Goal: Complete application form

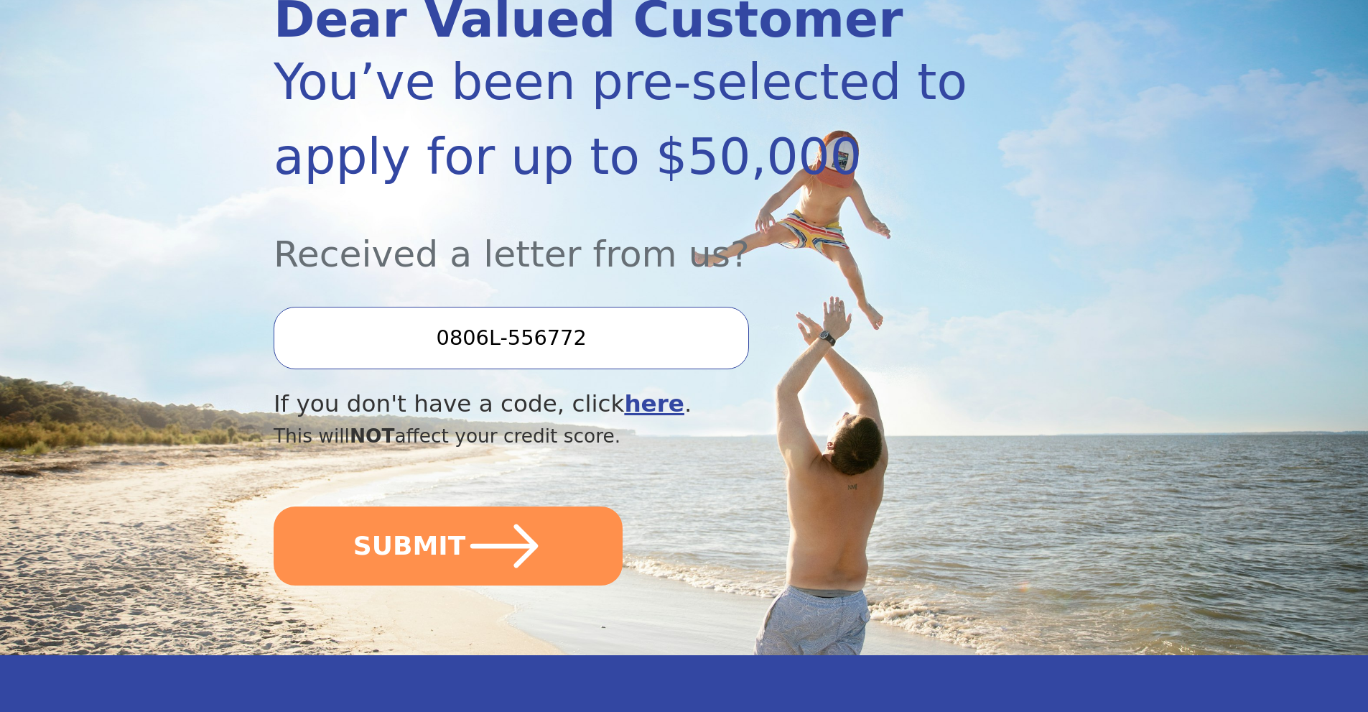
scroll to position [215, 0]
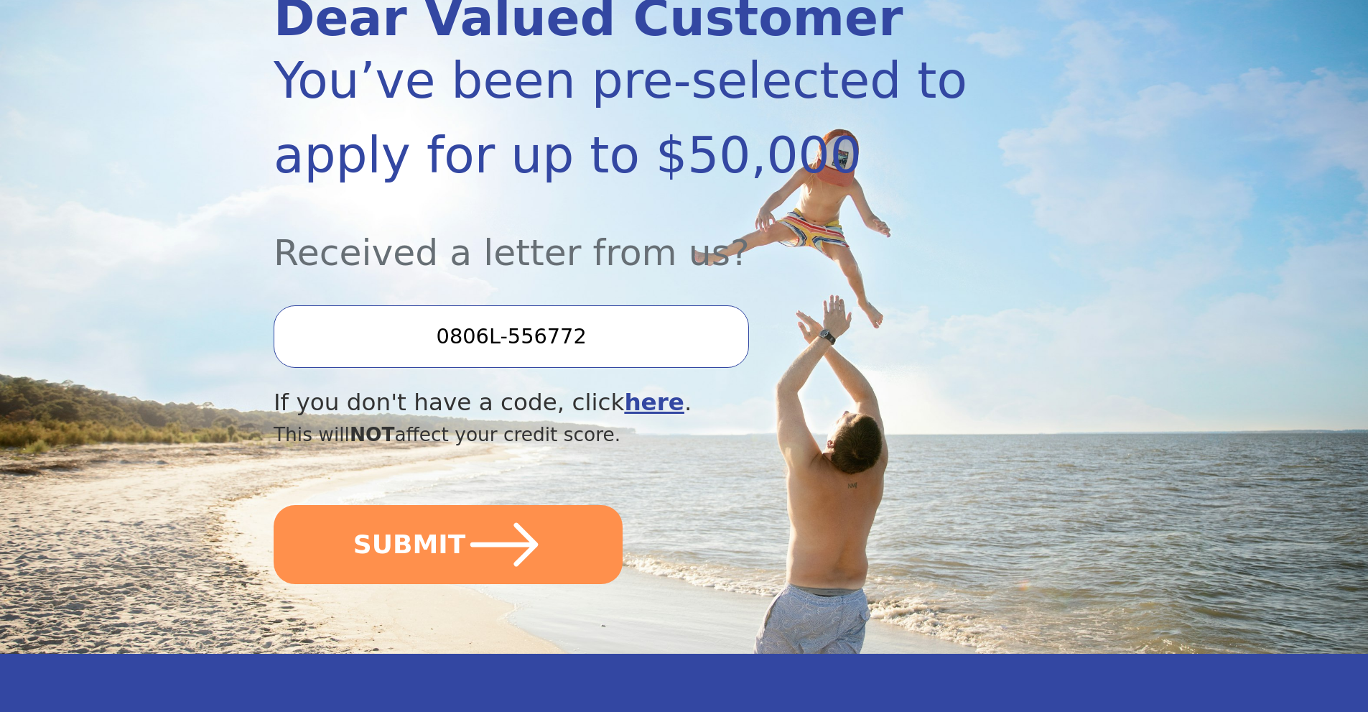
drag, startPoint x: 450, startPoint y: 348, endPoint x: 485, endPoint y: 343, distance: 34.7
click at [485, 343] on input "0806L-556772" at bounding box center [511, 336] width 475 height 62
click at [623, 350] on input "0806L-556772" at bounding box center [511, 336] width 475 height 62
drag, startPoint x: 617, startPoint y: 343, endPoint x: 276, endPoint y: 345, distance: 341.1
click at [276, 345] on input "0806L-556772" at bounding box center [511, 336] width 475 height 62
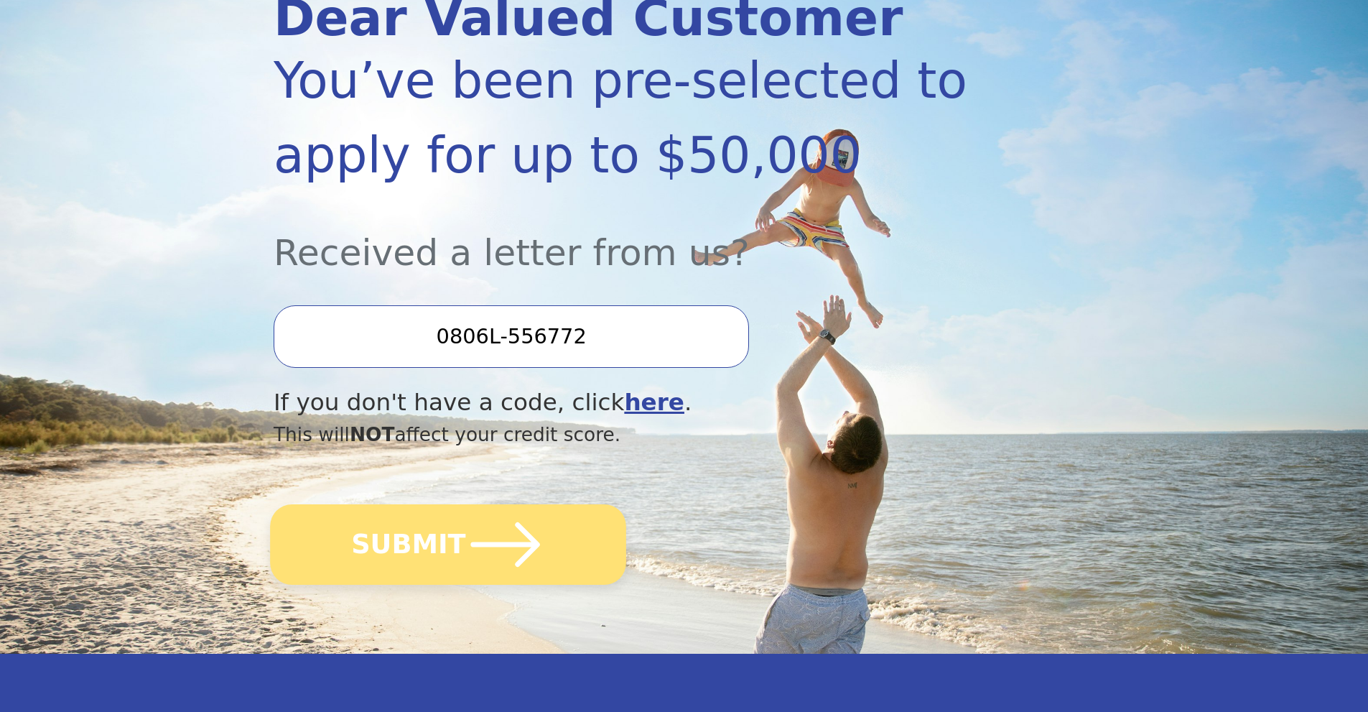
click at [466, 547] on icon "submit" at bounding box center [505, 544] width 79 height 79
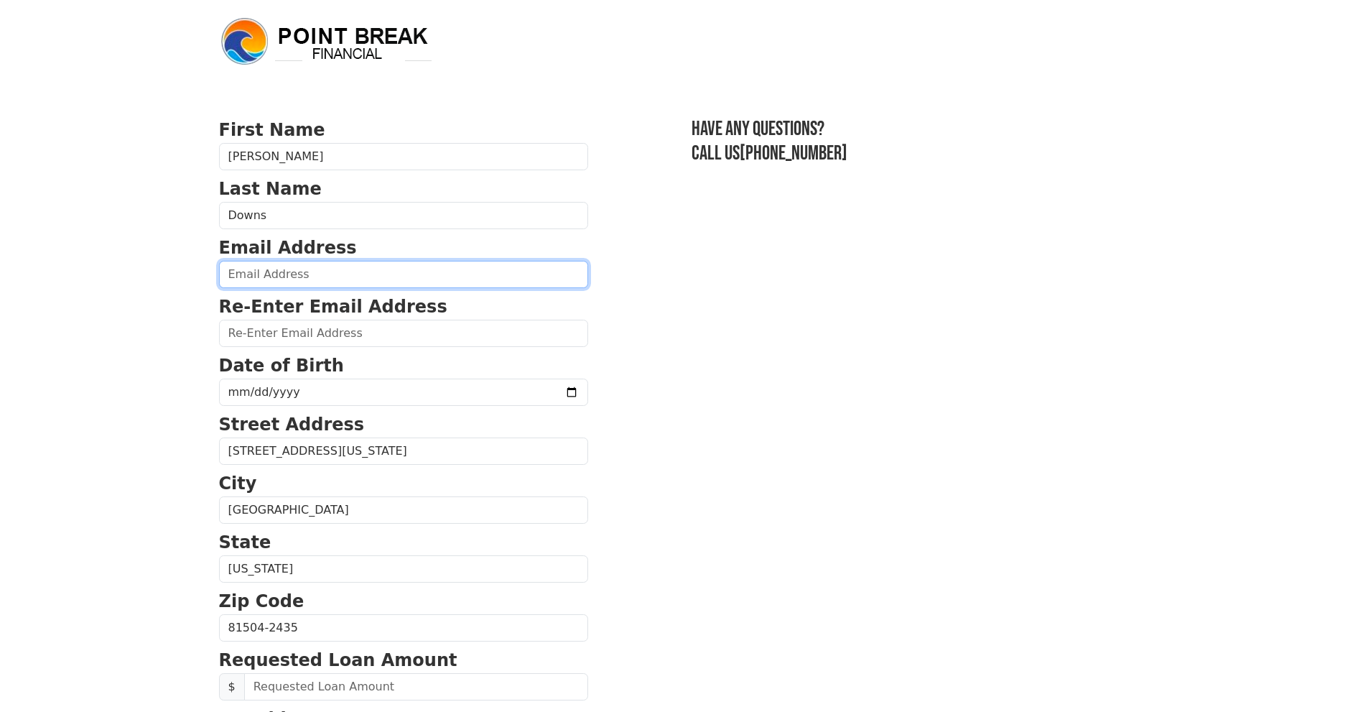
click at [359, 263] on input "email" at bounding box center [403, 274] width 369 height 27
type input "mdowns1237@gmail.com"
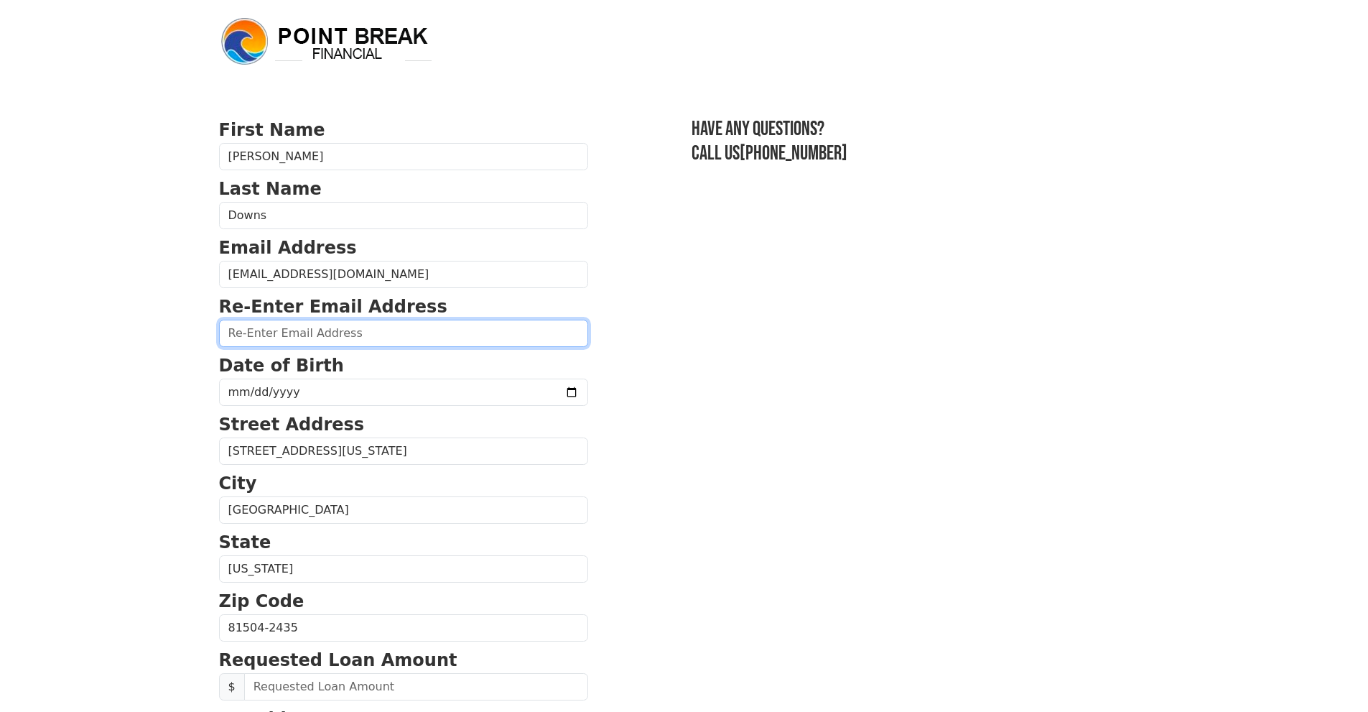
type input "mdowns1237@gmail.com"
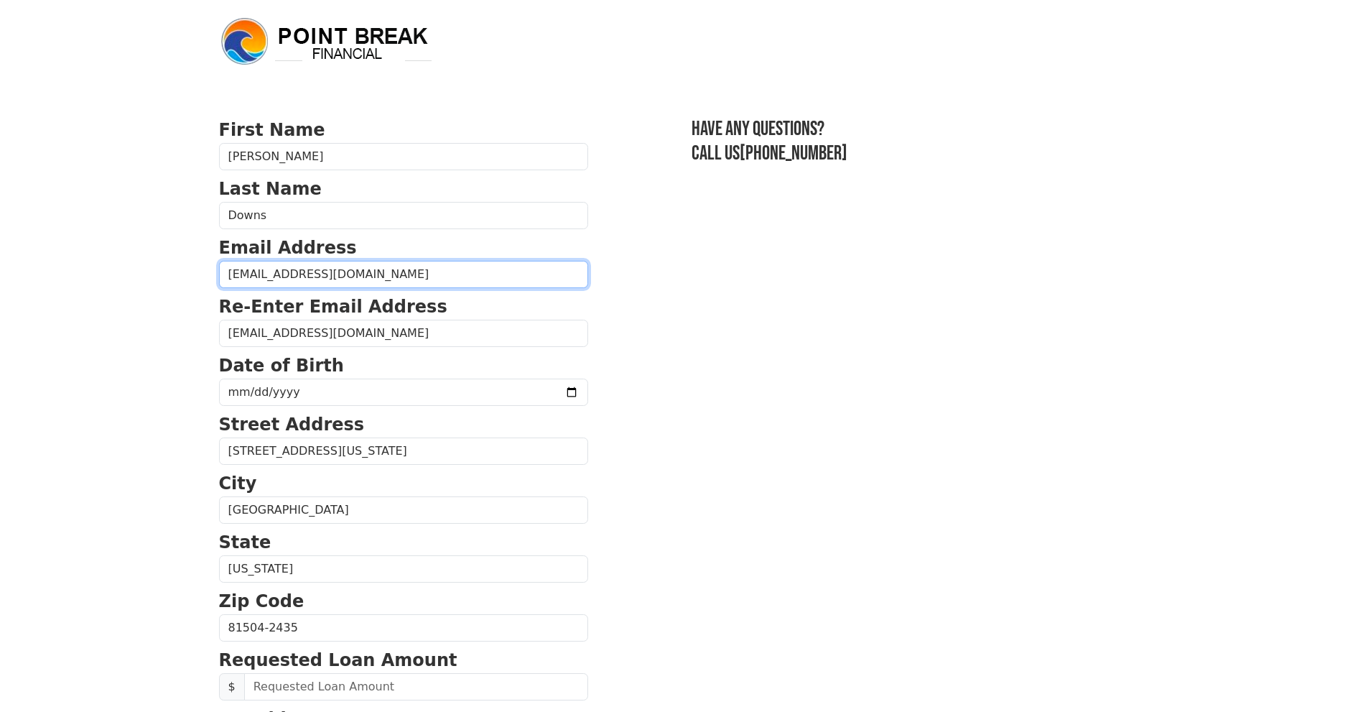
type input "(970) 523-4016"
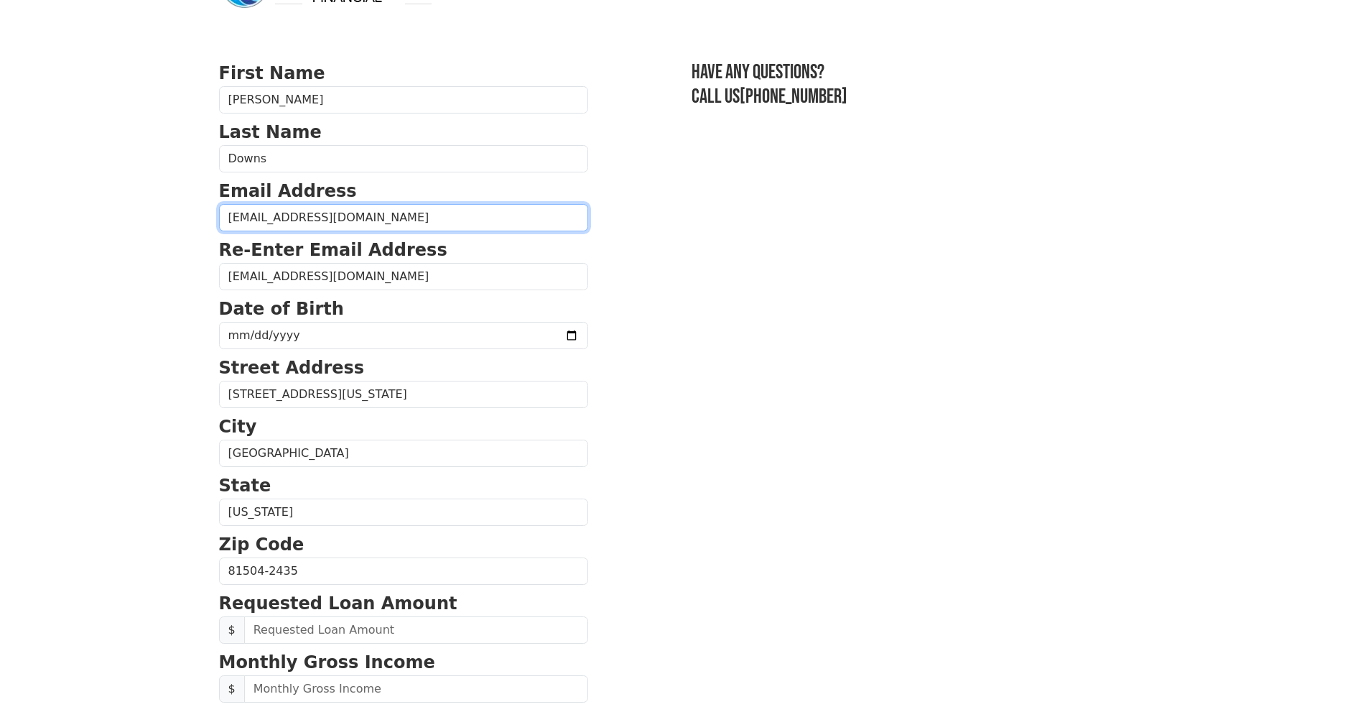
scroll to position [144, 0]
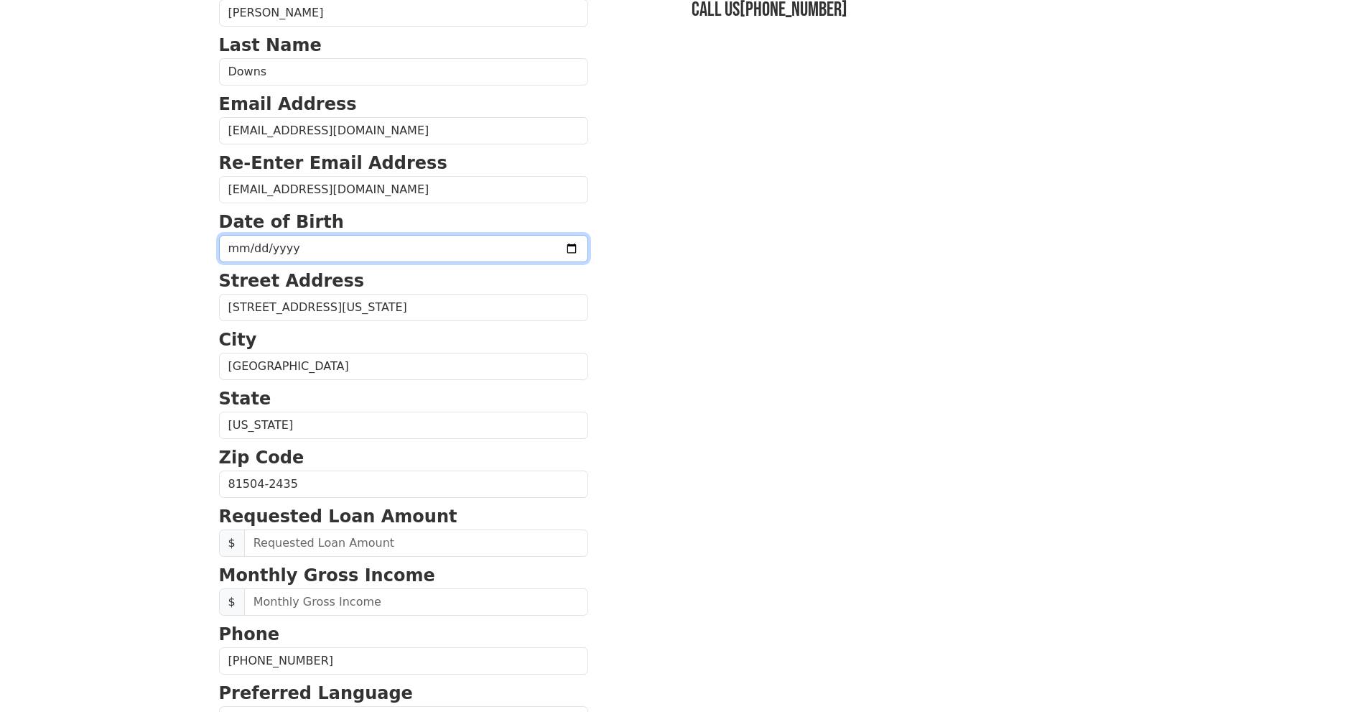
click at [381, 254] on input "date" at bounding box center [403, 248] width 369 height 27
type input "1997-07-15"
click at [730, 399] on section "First Name Michael Last Name Downs Email Address mdowns1237@gmail.com Re-Enter …" at bounding box center [684, 485] width 931 height 1024
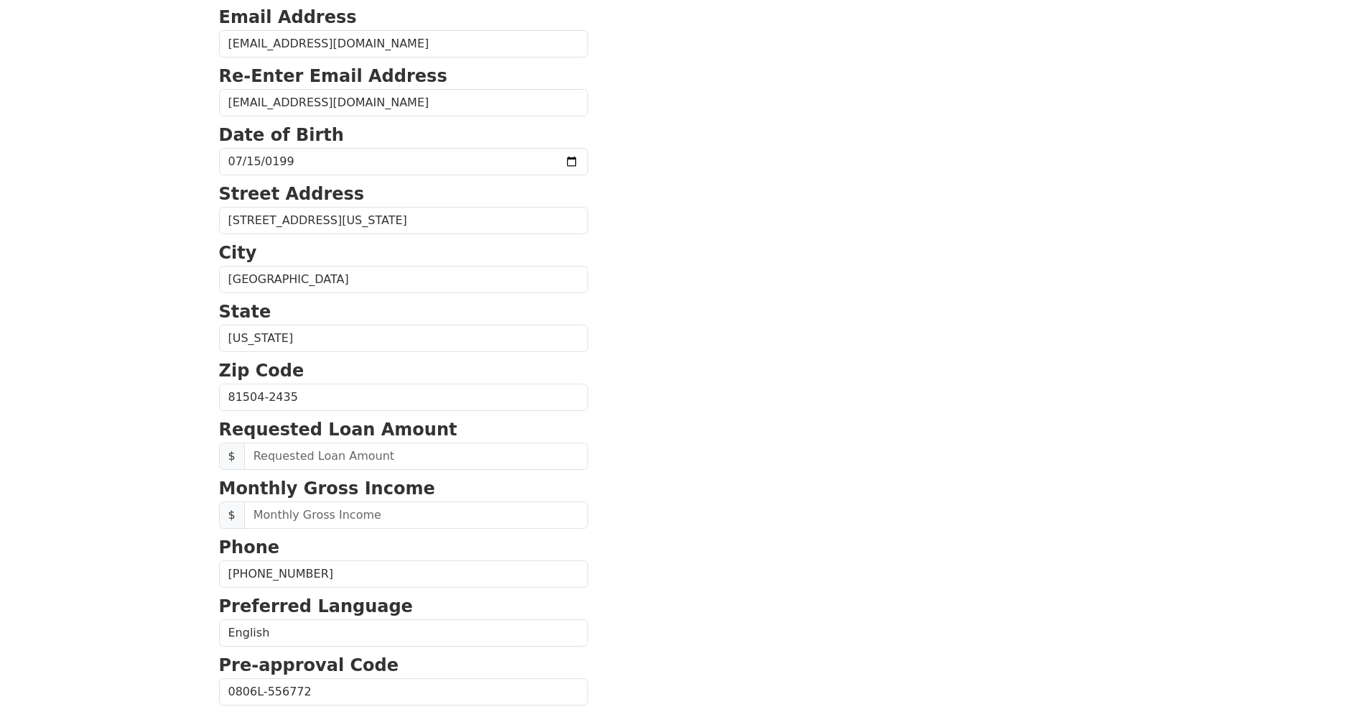
scroll to position [359, 0]
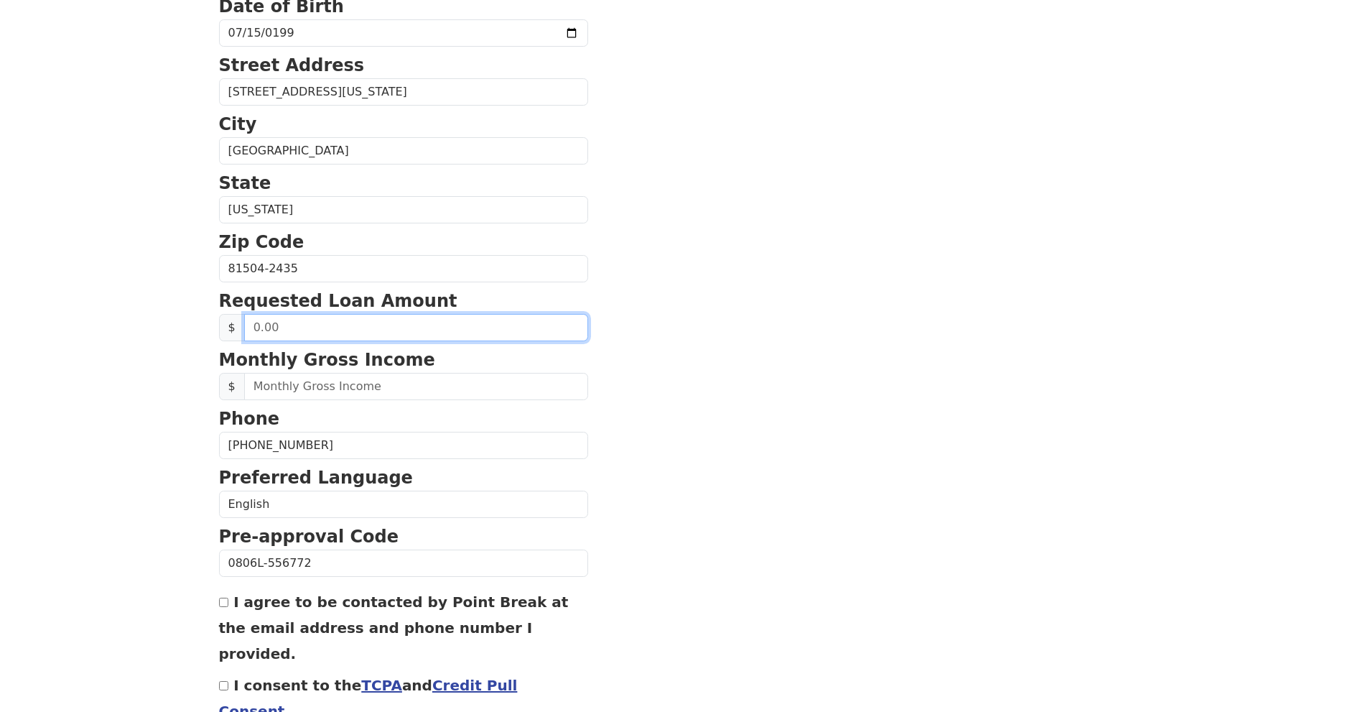
click at [426, 329] on input "text" at bounding box center [416, 327] width 344 height 27
type input "20,000.00"
click at [700, 314] on section "First Name Michael Last Name Downs Email Address mdowns1237@gmail.com Re-Enter …" at bounding box center [684, 270] width 931 height 1024
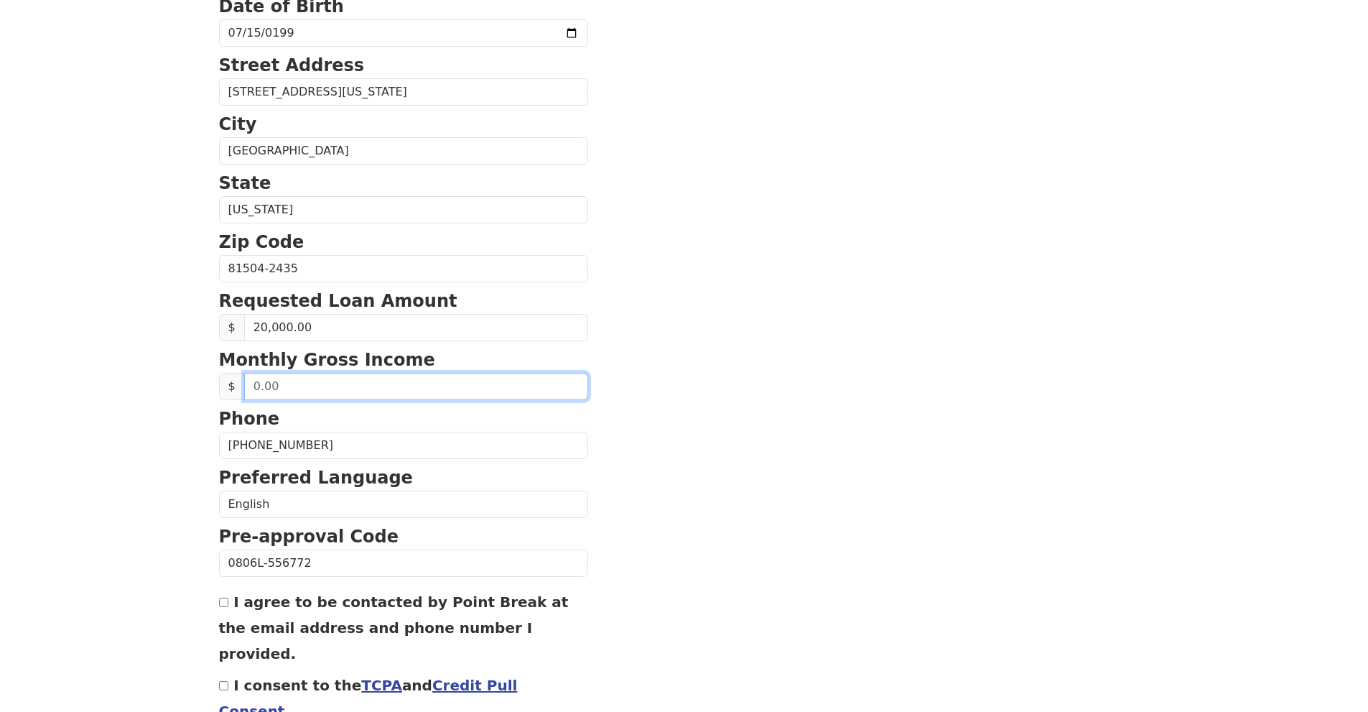
click at [425, 389] on input "text" at bounding box center [416, 386] width 344 height 27
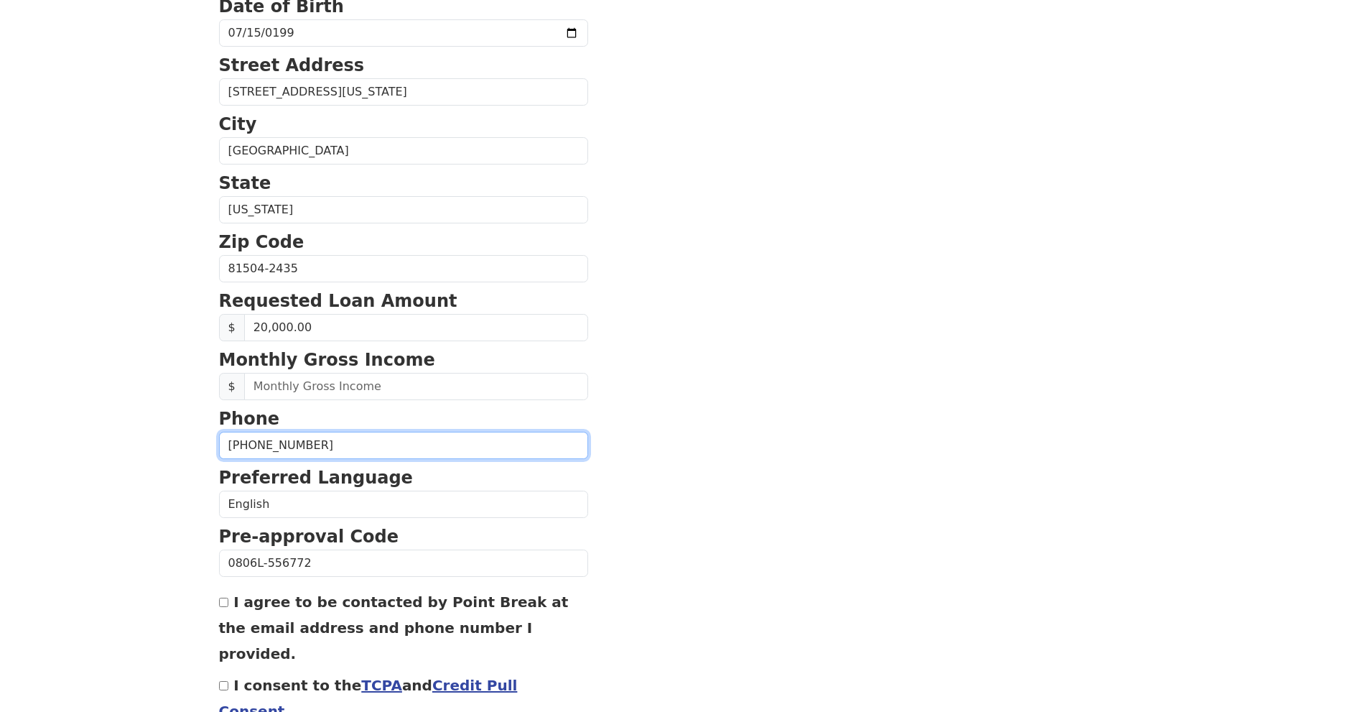
drag, startPoint x: 361, startPoint y: 437, endPoint x: 169, endPoint y: 429, distance: 192.6
type input "(970) 210-9634"
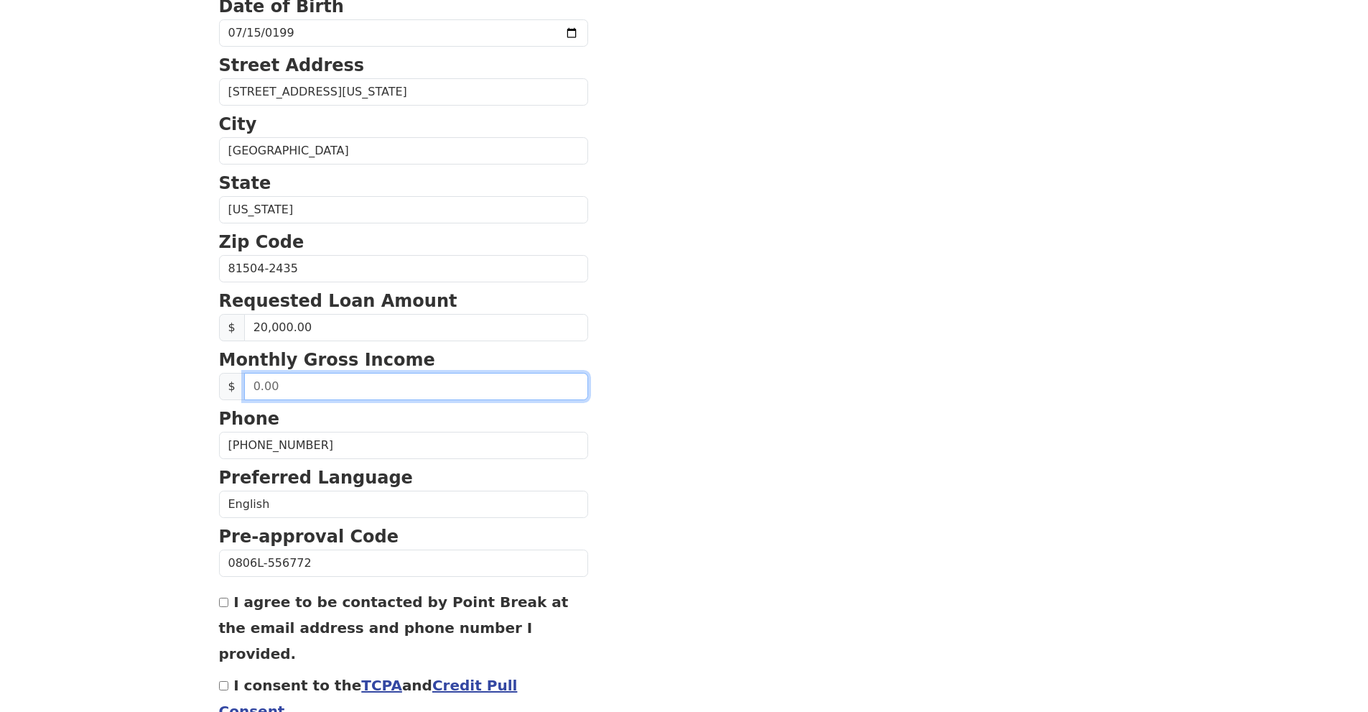
click at [442, 385] on input "text" at bounding box center [416, 386] width 344 height 27
click at [845, 455] on section "First Name Michael Last Name Downs Email Address mdowns1237@gmail.com Re-Enter …" at bounding box center [684, 270] width 931 height 1024
click at [319, 385] on input "text" at bounding box center [416, 386] width 344 height 27
click at [342, 389] on input "text" at bounding box center [416, 386] width 344 height 27
type input "3,280.00"
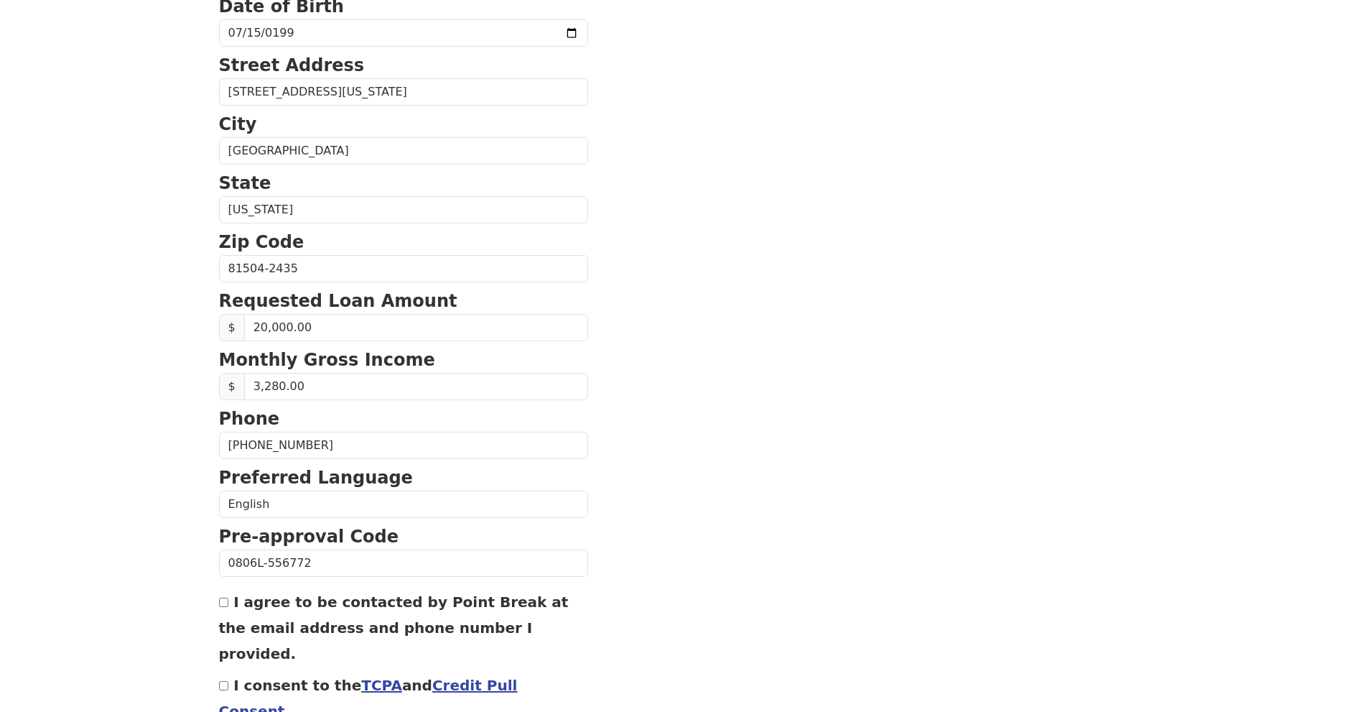
drag, startPoint x: 721, startPoint y: 478, endPoint x: 734, endPoint y: 479, distance: 12.9
click at [722, 478] on section "First Name Michael Last Name Downs Email Address mdowns1237@gmail.com Re-Enter …" at bounding box center [684, 270] width 931 height 1024
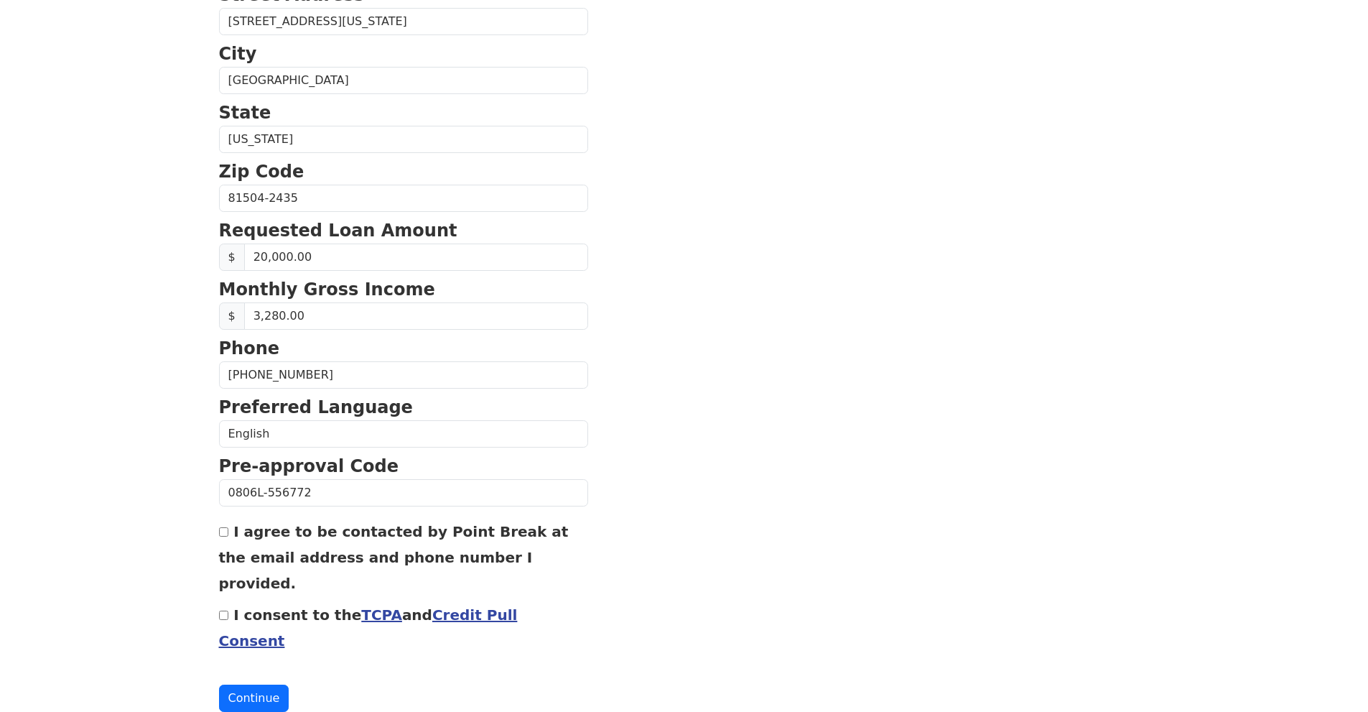
click at [222, 536] on div "I agree to be contacted by Point Break at the email address and phone number I …" at bounding box center [403, 557] width 369 height 78
click at [225, 531] on input "I agree to be contacted by Point Break at the email address and phone number I …" at bounding box center [223, 531] width 9 height 9
checkbox input "true"
click at [220, 610] on input "I consent to the TCPA and Credit Pull Consent" at bounding box center [223, 614] width 9 height 9
checkbox input "true"
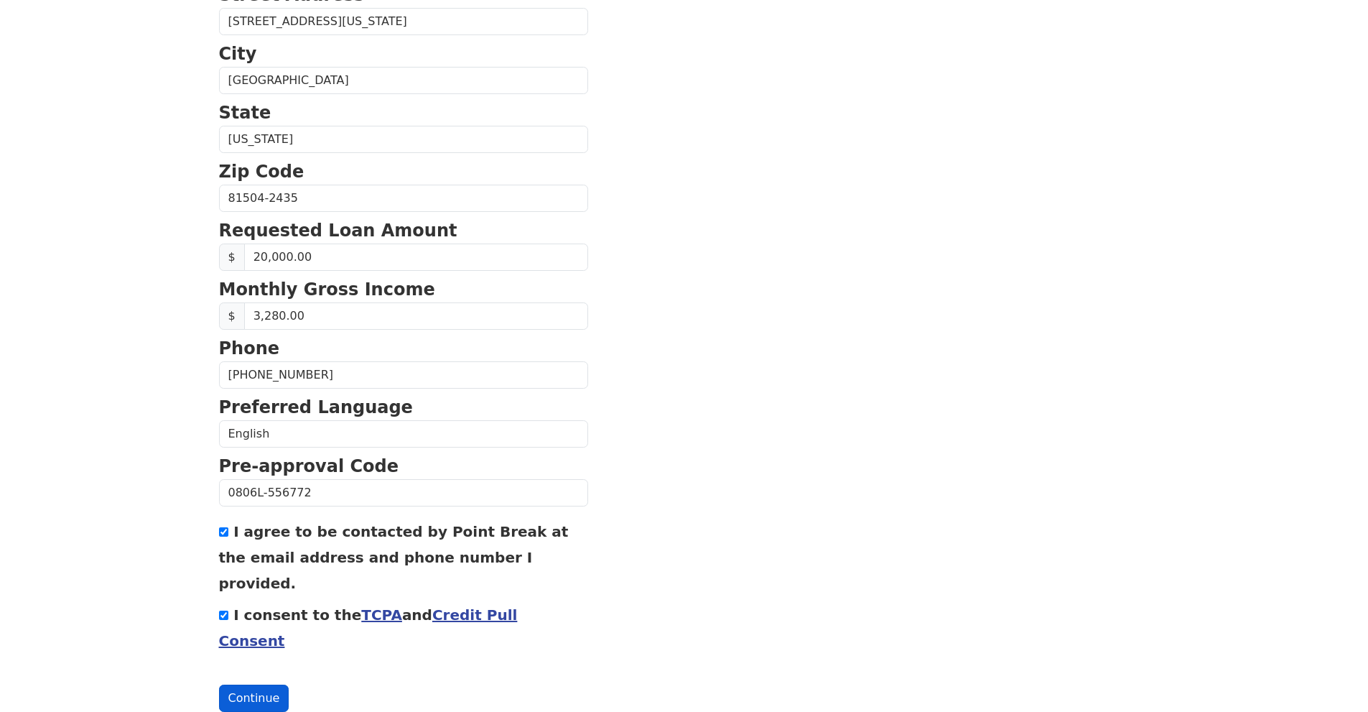
click at [254, 684] on button "Continue" at bounding box center [254, 697] width 70 height 27
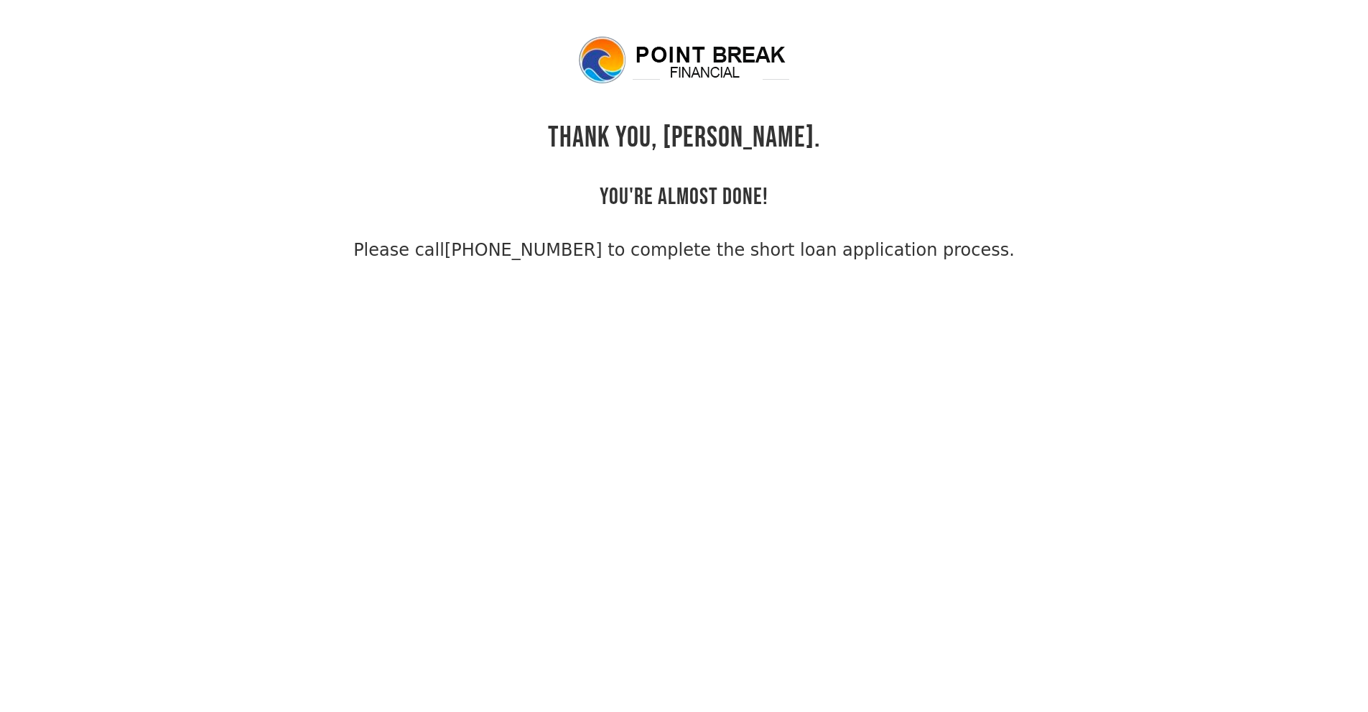
click at [539, 253] on link "[PHONE_NUMBER] to complete the short loan application process." at bounding box center [730, 250] width 570 height 20
